Goal: Check status: Check status

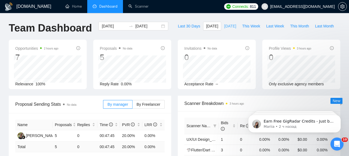
click at [226, 28] on span "[DATE]" at bounding box center [230, 26] width 12 height 6
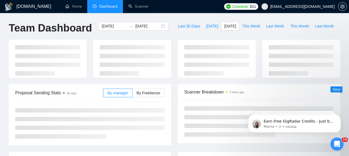
type input "[DATE]"
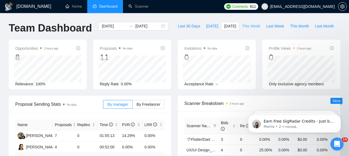
click at [254, 24] on span "This Week" at bounding box center [251, 26] width 18 height 6
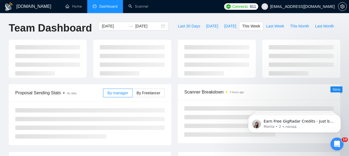
type input "[DATE]"
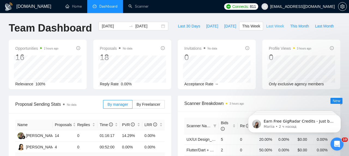
click at [271, 28] on span "Last Week" at bounding box center [275, 26] width 18 height 6
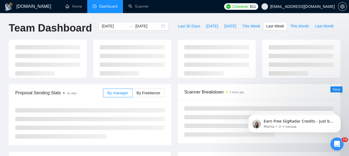
type input "[DATE]"
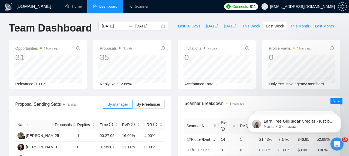
click at [224, 27] on span "[DATE]" at bounding box center [230, 26] width 12 height 6
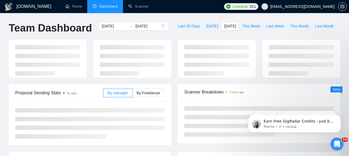
type input "[DATE]"
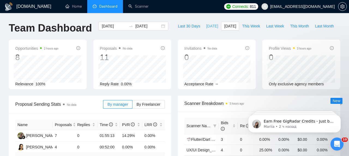
click at [208, 28] on span "[DATE]" at bounding box center [212, 26] width 12 height 6
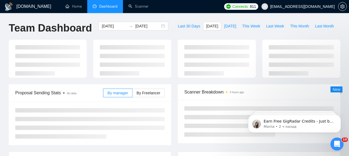
type input "[DATE]"
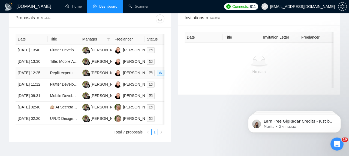
scroll to position [160, 0]
